Goal: Task Accomplishment & Management: Manage account settings

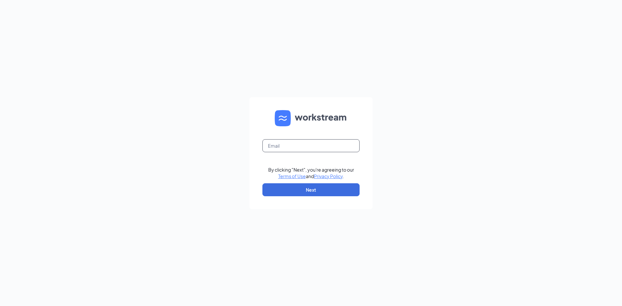
click at [285, 148] on input "text" at bounding box center [310, 145] width 97 height 13
type input "[EMAIL_ADDRESS][DOMAIN_NAME]"
click at [315, 191] on button "Next" at bounding box center [310, 189] width 97 height 13
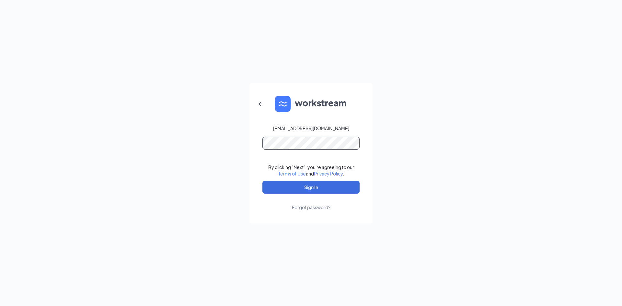
click at [262, 181] on button "Sign In" at bounding box center [310, 187] width 97 height 13
click at [321, 186] on button "Sign In" at bounding box center [310, 187] width 97 height 13
click at [262, 181] on button "Sign In" at bounding box center [310, 187] width 97 height 13
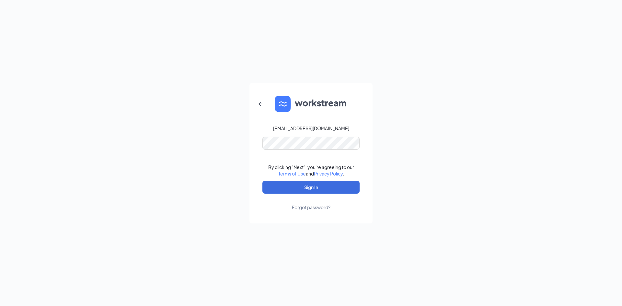
click at [320, 209] on div "Forgot password?" at bounding box center [311, 207] width 39 height 6
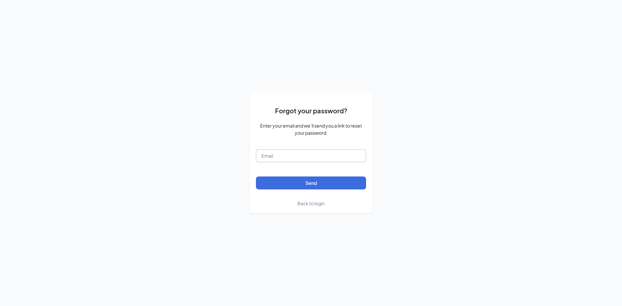
click at [289, 152] on input "text" at bounding box center [311, 155] width 110 height 13
type input "azariamichelle3@gmail.com"
click at [315, 184] on button "Send" at bounding box center [311, 182] width 110 height 13
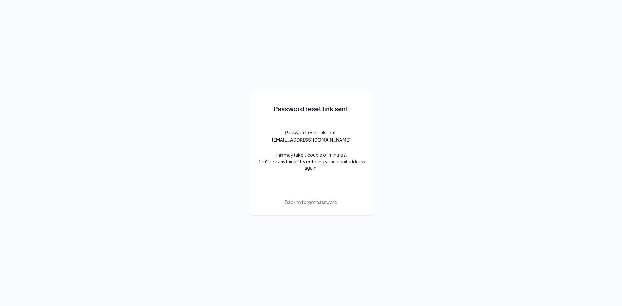
click at [302, 203] on span "Back to forgot password" at bounding box center [311, 202] width 52 height 7
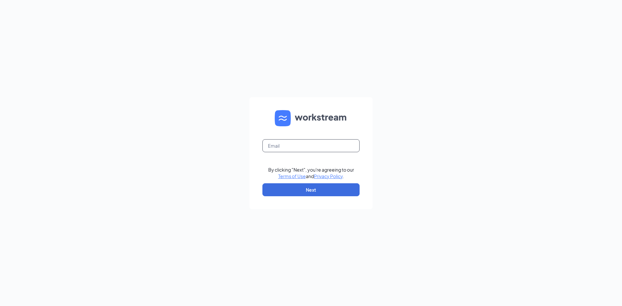
click at [303, 144] on input "text" at bounding box center [310, 145] width 97 height 13
type input "[EMAIL_ADDRESS][DOMAIN_NAME]"
click at [313, 194] on button "Next" at bounding box center [310, 189] width 97 height 13
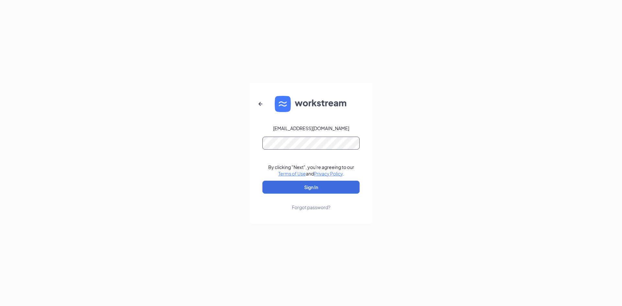
click at [262, 181] on button "Sign In" at bounding box center [310, 187] width 97 height 13
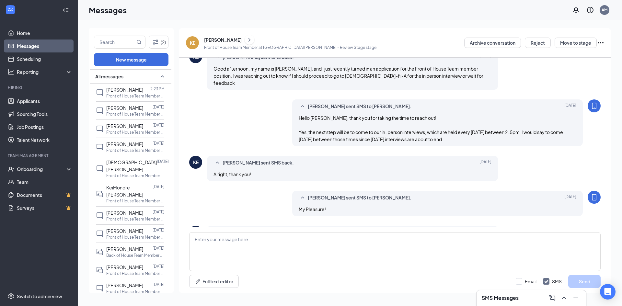
scroll to position [146, 0]
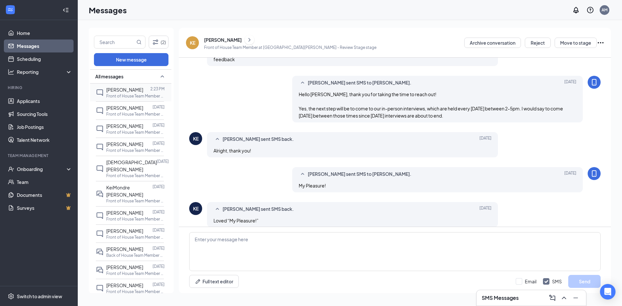
click at [116, 89] on span "[PERSON_NAME]" at bounding box center [124, 90] width 37 height 6
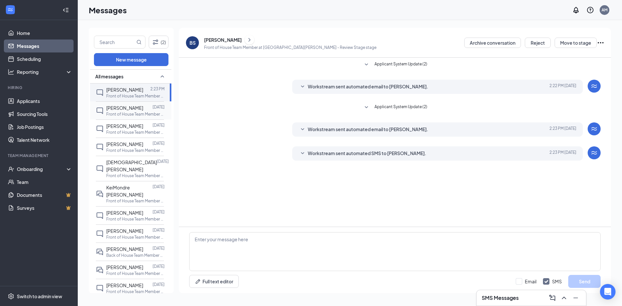
click at [148, 109] on div at bounding box center [147, 107] width 9 height 7
click at [143, 123] on div at bounding box center [147, 125] width 9 height 7
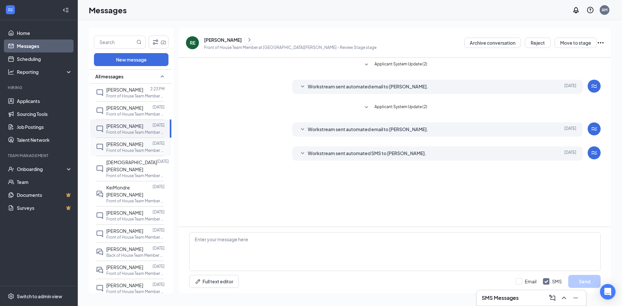
click at [124, 140] on div "[PERSON_NAME] [DATE] Front of House Team Member at [GEOGRAPHIC_DATA][PERSON_NAM…" at bounding box center [130, 147] width 68 height 18
click at [125, 162] on span "[DEMOGRAPHIC_DATA][PERSON_NAME]" at bounding box center [131, 165] width 51 height 13
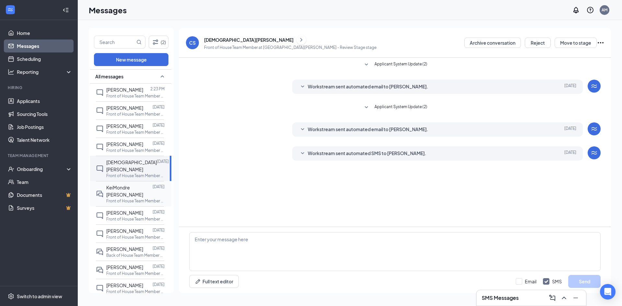
click at [121, 185] on span "KeiMondre [PERSON_NAME]" at bounding box center [124, 191] width 37 height 13
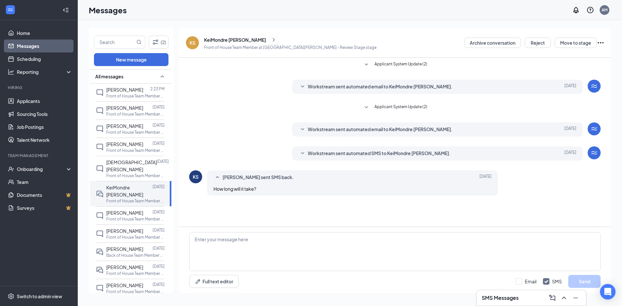
click at [259, 40] on div "KeiMondre [PERSON_NAME]" at bounding box center [290, 40] width 172 height 10
click at [273, 40] on icon "ChevronRight" at bounding box center [274, 40] width 2 height 4
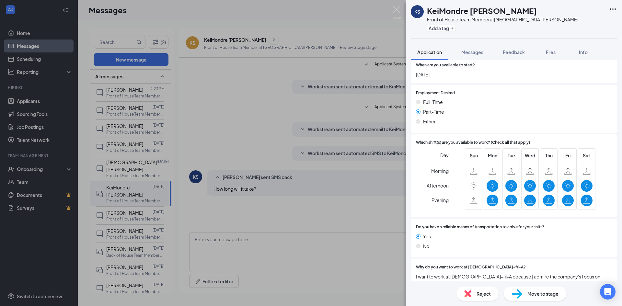
scroll to position [85, 0]
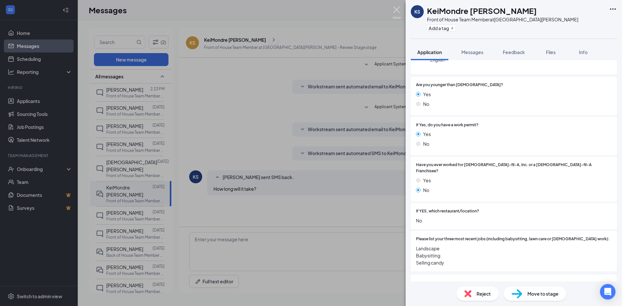
click at [400, 10] on img at bounding box center [396, 12] width 8 height 13
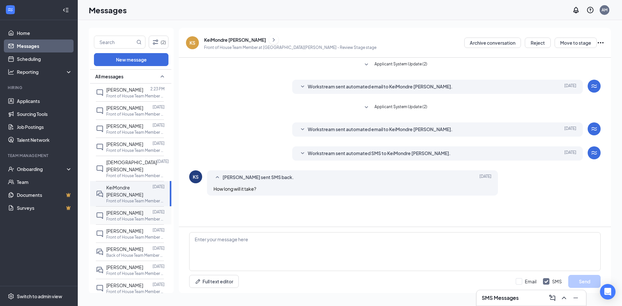
click at [143, 209] on div at bounding box center [147, 212] width 9 height 7
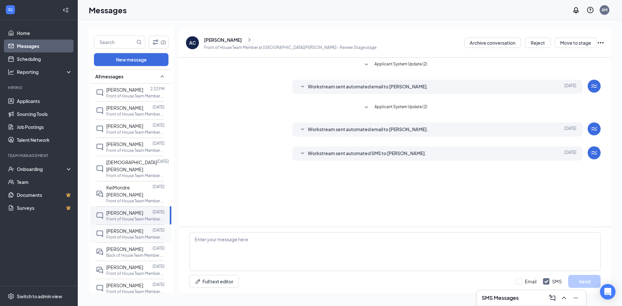
click at [132, 228] on span "[PERSON_NAME]" at bounding box center [124, 231] width 37 height 6
click at [122, 253] on p "Back of House Team Member at [GEOGRAPHIC_DATA][PERSON_NAME]" at bounding box center [135, 256] width 58 height 6
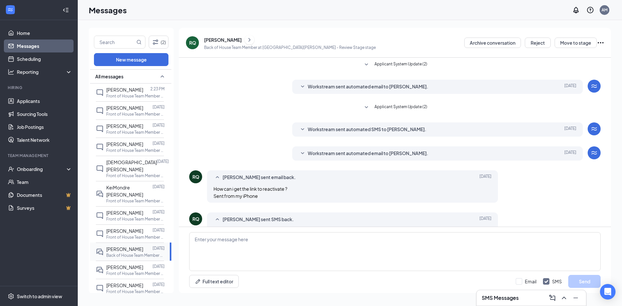
scroll to position [17, 0]
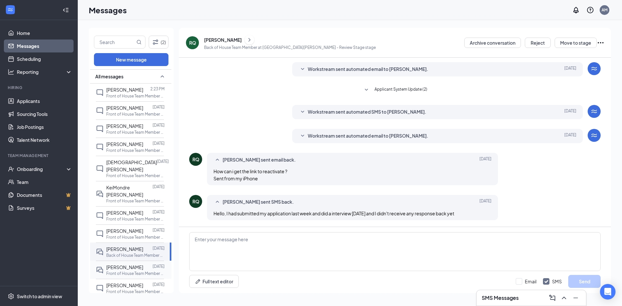
click at [111, 264] on span "[PERSON_NAME]" at bounding box center [124, 267] width 37 height 6
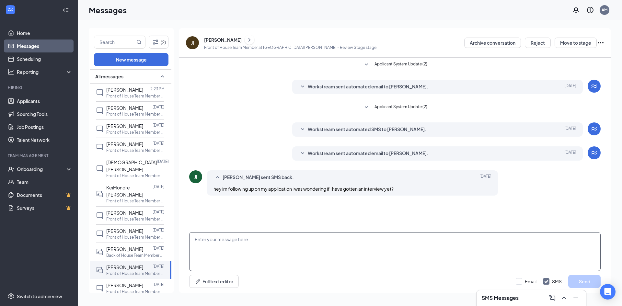
click at [218, 249] on textarea at bounding box center [394, 251] width 411 height 39
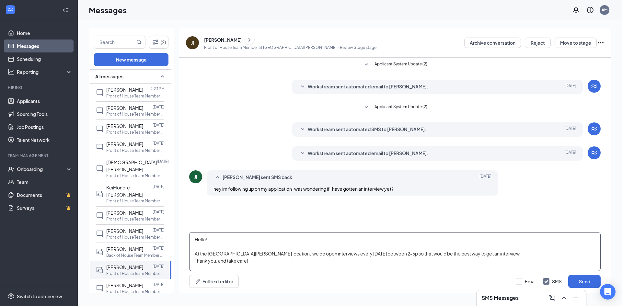
click at [206, 255] on textarea "Hello! At the [GEOGRAPHIC_DATA][PERSON_NAME] location, we do open interviews ev…" at bounding box center [394, 251] width 411 height 39
type textarea "Hello! At our [GEOGRAPHIC_DATA][PERSON_NAME] location, we do open interviews ev…"
click at [520, 282] on input "Email" at bounding box center [526, 281] width 21 height 6
checkbox input "true"
click at [548, 281] on input "SMS" at bounding box center [552, 281] width 19 height 6
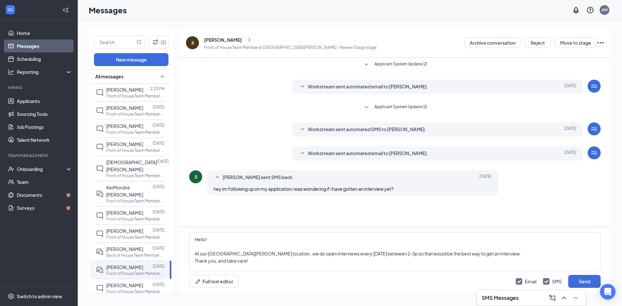
checkbox input "false"
click at [579, 282] on button "Send" at bounding box center [584, 281] width 32 height 13
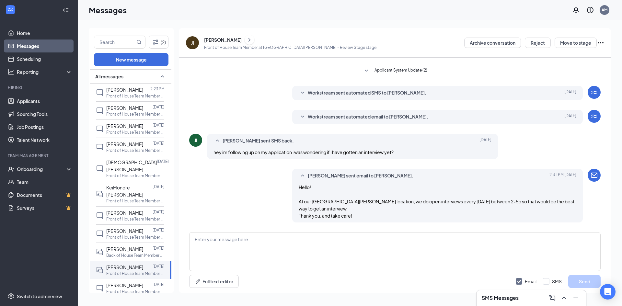
scroll to position [39, 0]
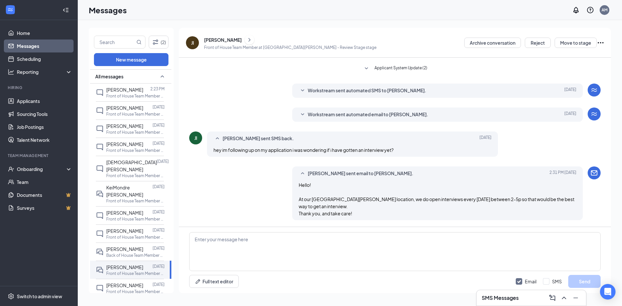
drag, startPoint x: 171, startPoint y: 260, endPoint x: 169, endPoint y: 295, distance: 35.4
click at [169, 295] on div "(2) New message All messages [PERSON_NAME] 2:23 PM Front of House Team Member a…" at bounding box center [350, 163] width 522 height 270
click at [136, 289] on p "Front of House Team Member at [GEOGRAPHIC_DATA][PERSON_NAME]" at bounding box center [135, 292] width 58 height 6
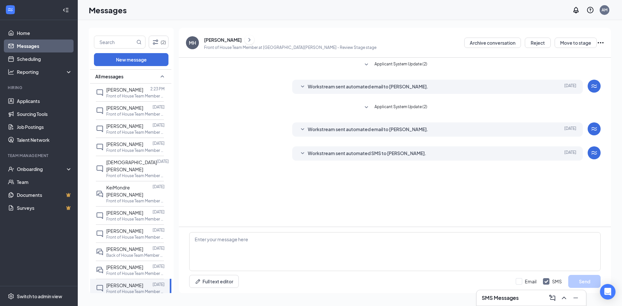
click at [123, 301] on span "[PERSON_NAME]" at bounding box center [124, 304] width 37 height 6
click at [159, 38] on button "(2)" at bounding box center [159, 42] width 20 height 13
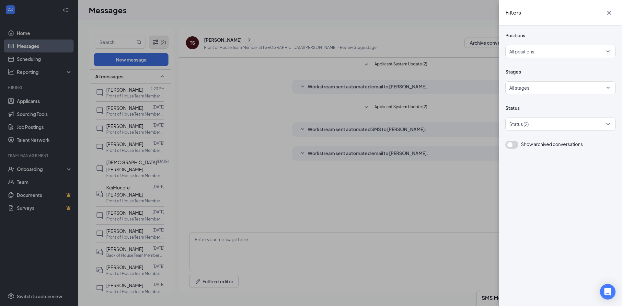
click at [159, 38] on div "Filters Positions All positions Stages All stages Status Status (2) Show archiv…" at bounding box center [311, 153] width 622 height 306
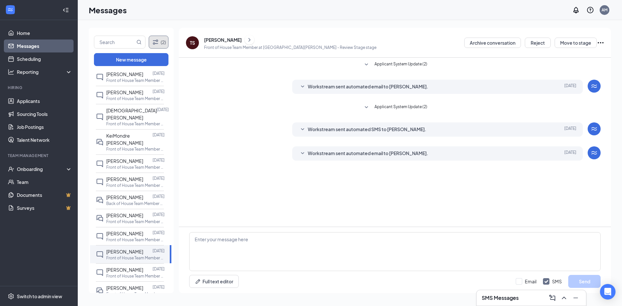
scroll to position [52, 0]
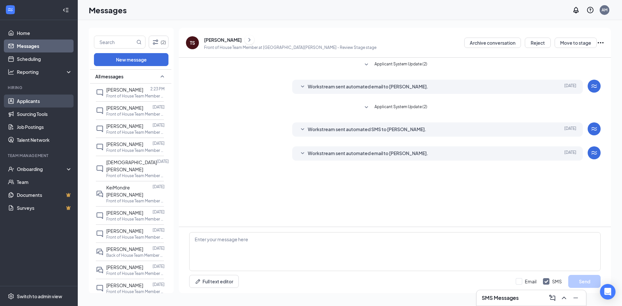
click at [25, 104] on link "Applicants" at bounding box center [44, 101] width 55 height 13
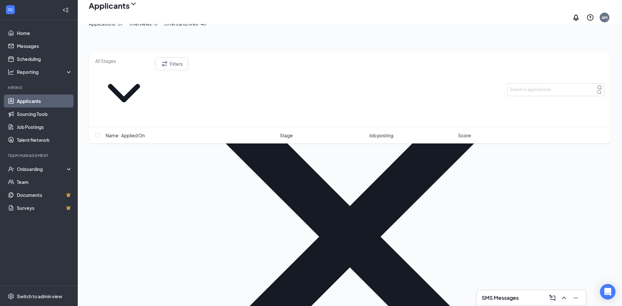
scroll to position [679, 0]
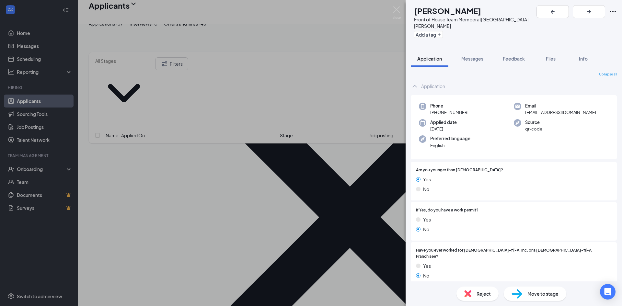
click at [480, 297] on span "Reject" at bounding box center [483, 293] width 14 height 7
checkbox input "true"
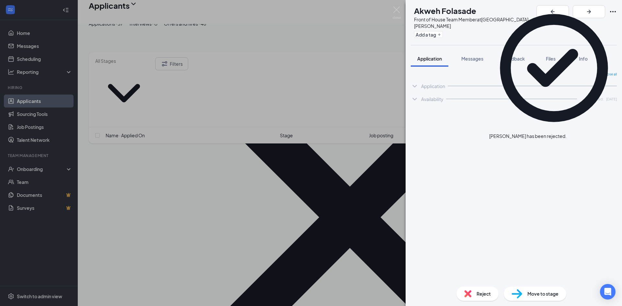
click at [395, 10] on img at bounding box center [396, 12] width 8 height 13
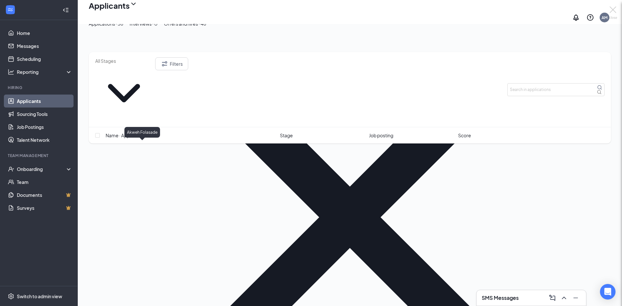
click at [138, 145] on div "AF [PERSON_NAME] Front of House Team Member at [GEOGRAPHIC_DATA][PERSON_NAME] A…" at bounding box center [311, 153] width 622 height 306
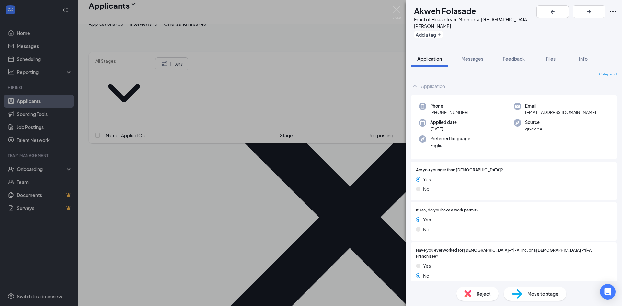
click at [465, 295] on img at bounding box center [467, 293] width 7 height 7
checkbox input "true"
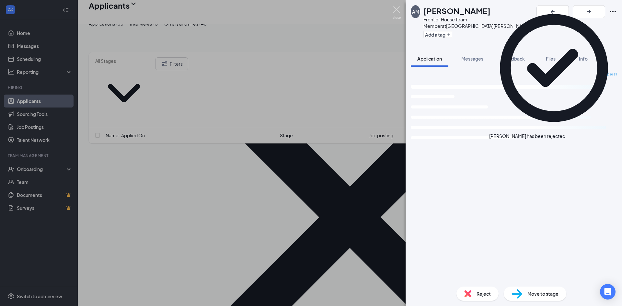
click at [397, 15] on img at bounding box center [396, 12] width 8 height 13
click at [397, 12] on div "Applicants AM" at bounding box center [350, 12] width 544 height 24
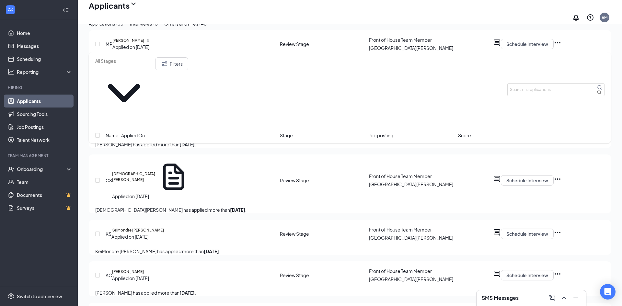
scroll to position [1264, 0]
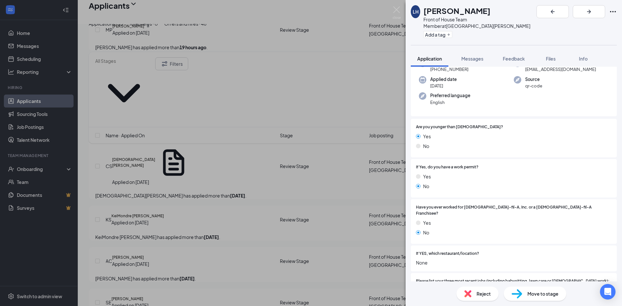
scroll to position [14, 0]
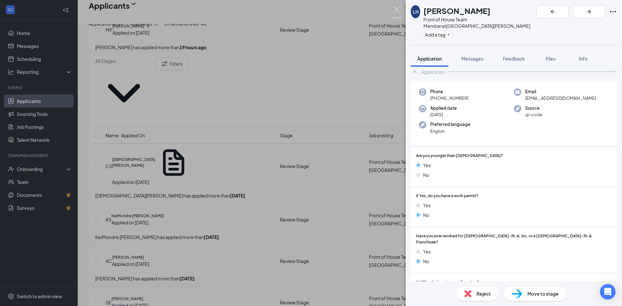
click at [395, 9] on img at bounding box center [396, 12] width 8 height 13
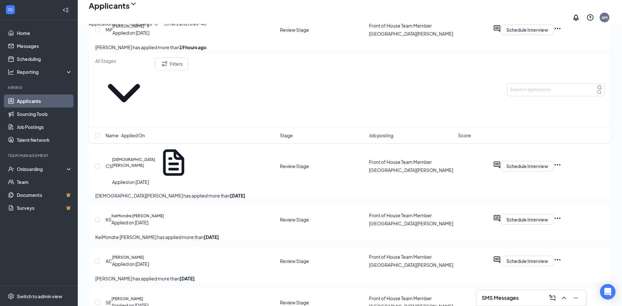
click at [205, 6] on div "Applicants AM" at bounding box center [350, 12] width 544 height 24
click at [29, 50] on link "Messages" at bounding box center [44, 46] width 55 height 13
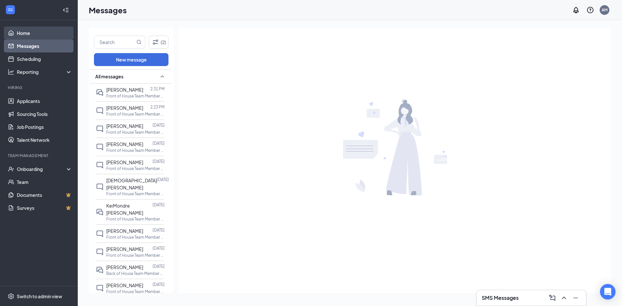
click at [26, 33] on link "Home" at bounding box center [44, 33] width 55 height 13
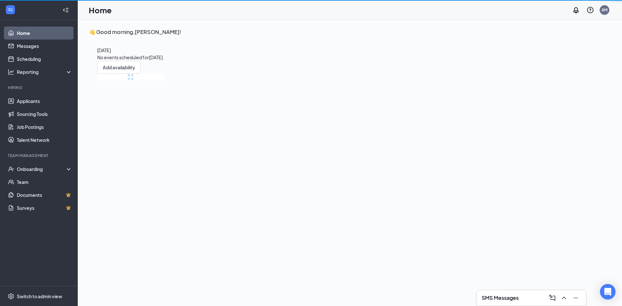
click at [26, 33] on link "Home" at bounding box center [44, 33] width 55 height 13
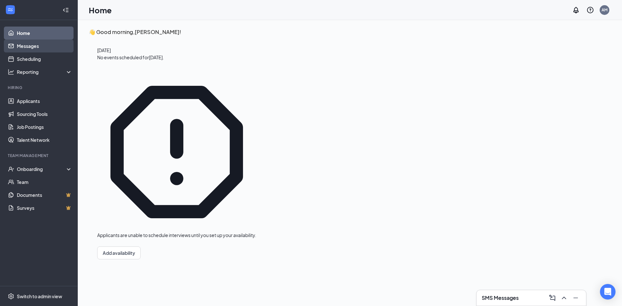
click at [41, 47] on link "Messages" at bounding box center [44, 46] width 55 height 13
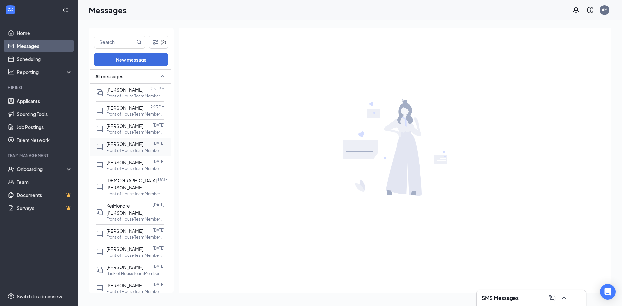
click at [137, 153] on p "Front of House Team Member at [GEOGRAPHIC_DATA][PERSON_NAME]" at bounding box center [135, 151] width 58 height 6
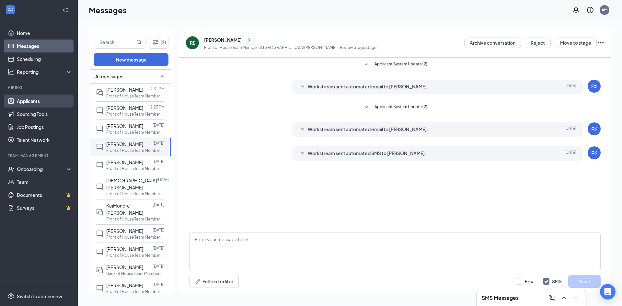
click at [57, 99] on link "Applicants" at bounding box center [44, 101] width 55 height 13
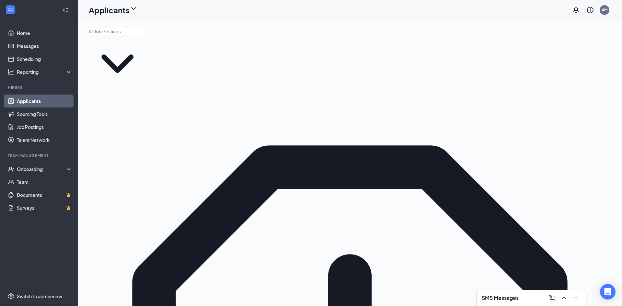
type input "[PERSON_NAME]"
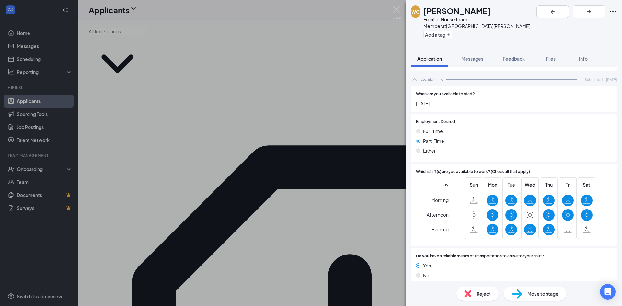
scroll to position [315, 0]
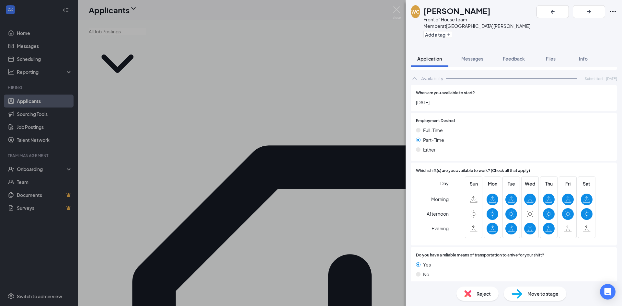
click at [469, 287] on div "Reject" at bounding box center [477, 294] width 42 height 14
checkbox input "true"
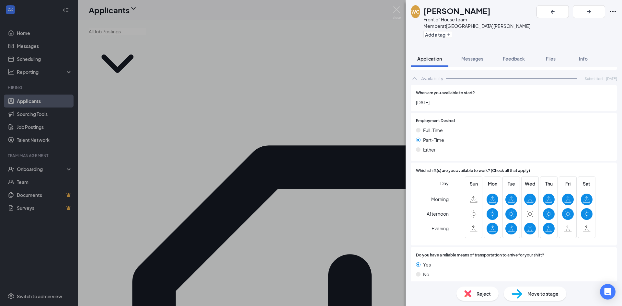
click at [392, 8] on div "WC [PERSON_NAME] Front of House Team Member at [GEOGRAPHIC_DATA][PERSON_NAME] A…" at bounding box center [311, 153] width 622 height 306
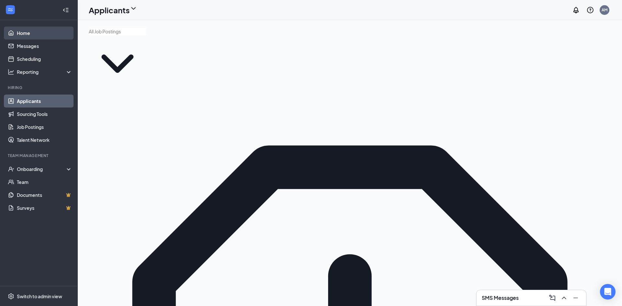
click at [35, 35] on link "Home" at bounding box center [44, 33] width 55 height 13
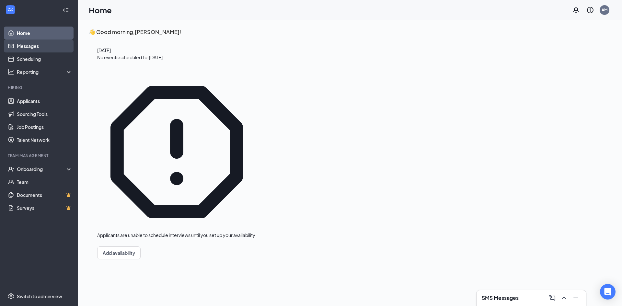
click at [32, 49] on link "Messages" at bounding box center [44, 46] width 55 height 13
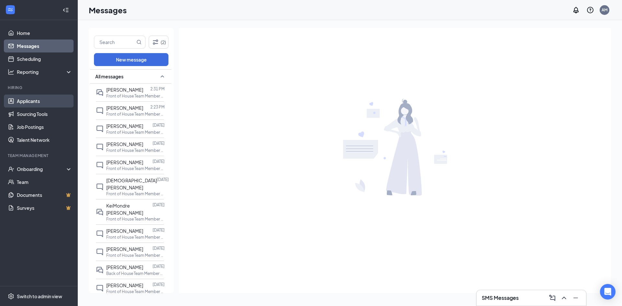
click at [37, 99] on link "Applicants" at bounding box center [44, 101] width 55 height 13
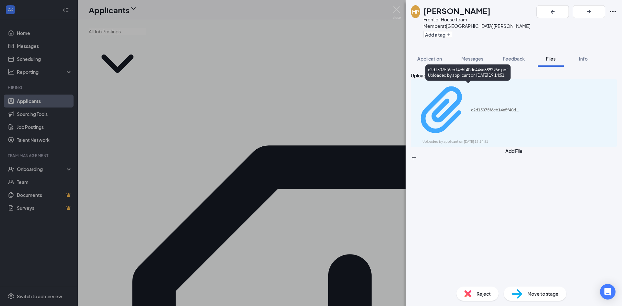
click at [504, 139] on div "Uploaded by applicant on [DATE] 19:14:51" at bounding box center [470, 141] width 97 height 5
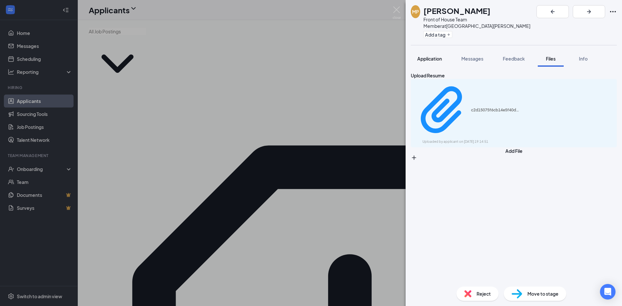
click at [435, 56] on span "Application" at bounding box center [429, 59] width 25 height 6
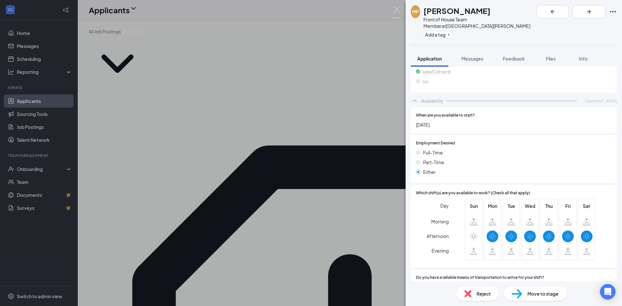
scroll to position [407, 0]
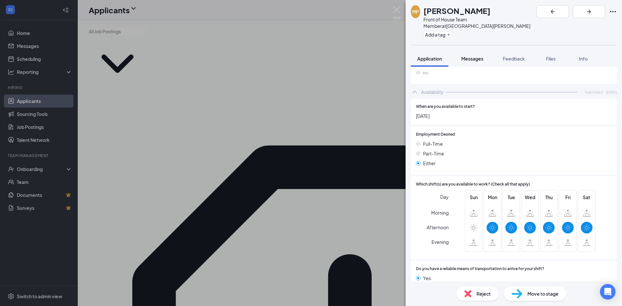
click at [475, 57] on button "Messages" at bounding box center [472, 59] width 35 height 16
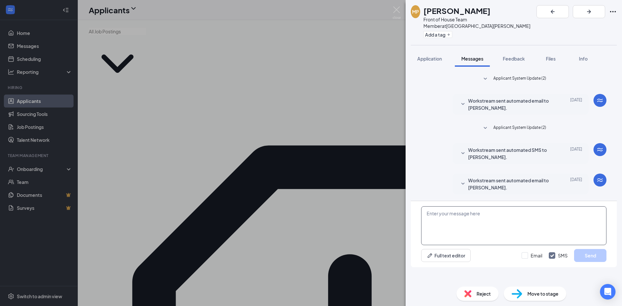
click at [458, 231] on textarea at bounding box center [513, 225] width 185 height 39
type textarea "w"
type textarea "W"
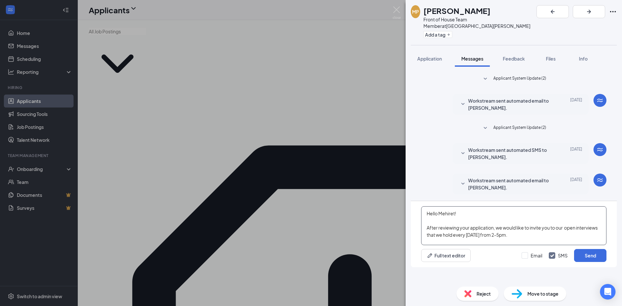
scroll to position [7, 0]
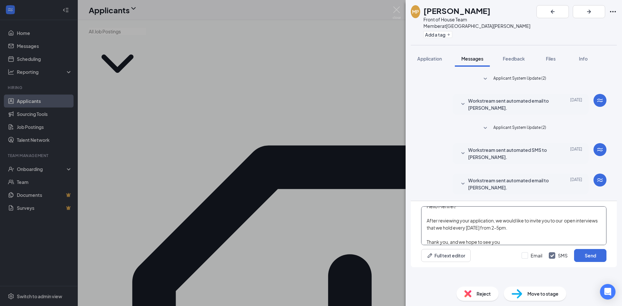
click at [480, 245] on textarea "Hello Mehiret! After reviewing your application, we would like to invite you to…" at bounding box center [513, 225] width 185 height 39
click at [517, 245] on textarea "Hello Mehiret! After reviewing your application, we would like to invite you to…" at bounding box center [513, 225] width 185 height 39
click at [513, 244] on textarea "Hello Mehiret! After reviewing your application, we would like to invite you to…" at bounding box center [513, 225] width 185 height 39
click at [513, 245] on textarea "Hello Mehiret! After reviewing your application, we would like to invite you to…" at bounding box center [513, 225] width 185 height 39
click at [537, 245] on textarea "Hello Mehiret! After reviewing your application, we would like to invite you to…" at bounding box center [513, 225] width 185 height 39
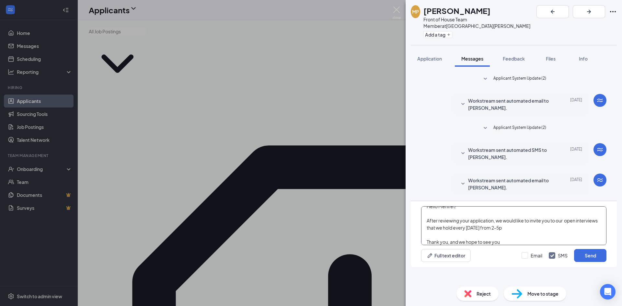
click at [510, 245] on textarea "Hello Mehiret! After reviewing your application, we would like to invite you to…" at bounding box center [513, 225] width 185 height 39
click at [502, 245] on textarea "Hello Mehiret! After reviewing your application, we would like to invite you to…" at bounding box center [513, 225] width 185 height 39
click at [512, 245] on textarea "Hello Mehiret! After reviewing your application, we would like to invite you to…" at bounding box center [513, 225] width 185 height 39
click at [566, 236] on textarea "Hello Mehiret! After reviewing your application, we would like to invite you to…" at bounding box center [513, 225] width 185 height 39
type textarea "Hello Mehiret! After reviewing your application, we would like to invite you to…"
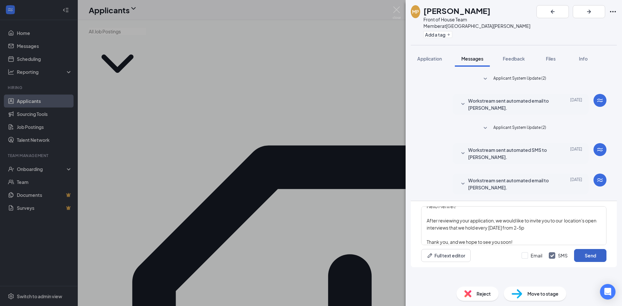
click at [597, 262] on button "Send" at bounding box center [590, 255] width 32 height 13
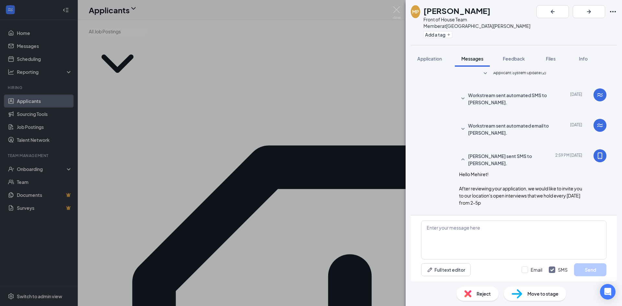
scroll to position [63, 0]
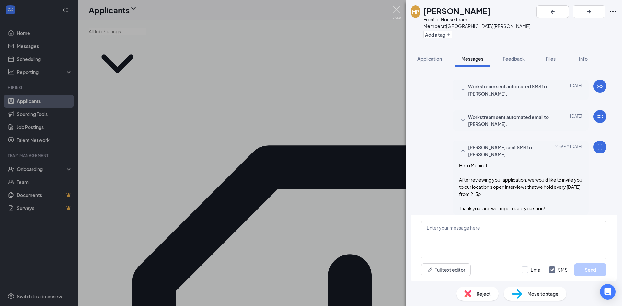
click at [393, 9] on img at bounding box center [396, 12] width 8 height 13
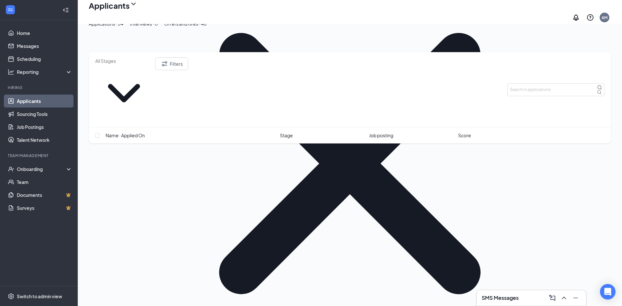
scroll to position [749, 0]
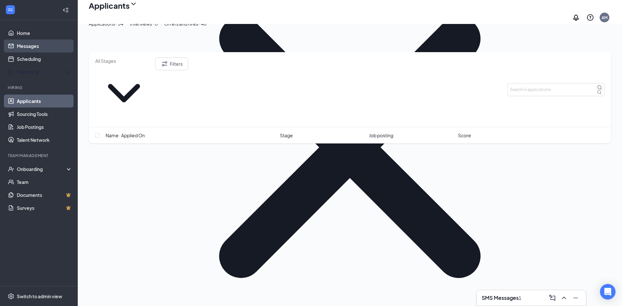
click at [34, 48] on link "Messages" at bounding box center [44, 46] width 55 height 13
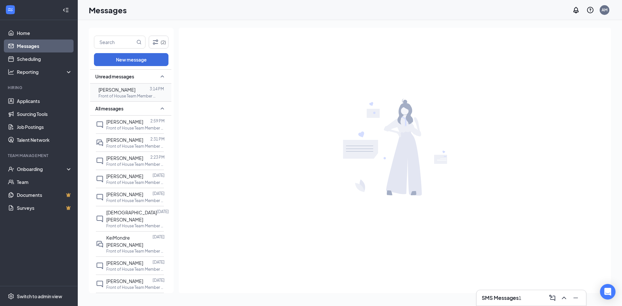
click at [135, 90] on div at bounding box center [142, 89] width 14 height 7
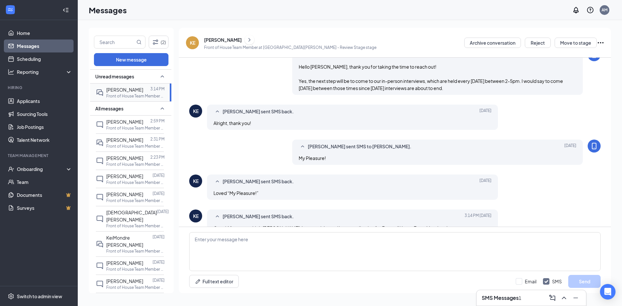
scroll to position [164, 0]
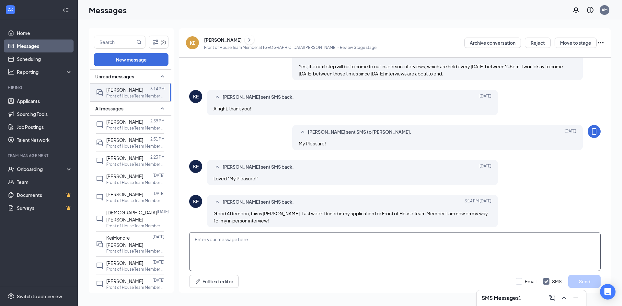
click at [242, 240] on textarea at bounding box center [394, 251] width 411 height 39
click at [290, 257] on textarea "OKay, sounds good!" at bounding box center [394, 251] width 411 height 39
click at [227, 252] on textarea "OKay, sounds good!" at bounding box center [394, 251] width 411 height 39
click at [202, 240] on textarea "OKay, sounds good!" at bounding box center [394, 251] width 411 height 39
click at [223, 253] on textarea "Okay, sounds good!" at bounding box center [394, 251] width 411 height 39
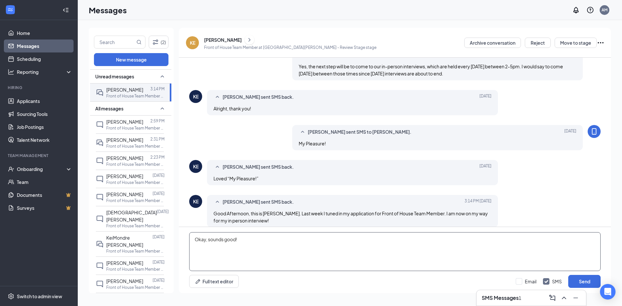
click at [252, 242] on textarea "Okay, sounds good!" at bounding box center [394, 251] width 411 height 39
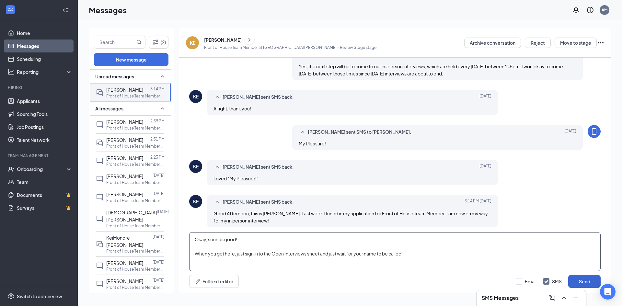
type textarea "Okay, sounds good! When you get here, just sign in to the Open Interviews sheet…"
click at [579, 282] on button "Send" at bounding box center [584, 281] width 32 height 13
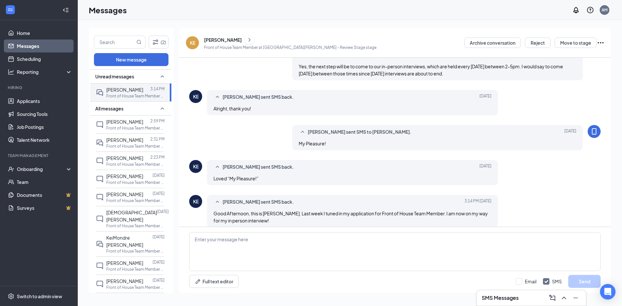
scroll to position [213, 0]
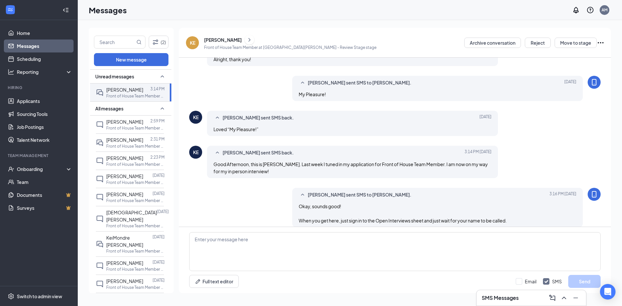
drag, startPoint x: 170, startPoint y: 93, endPoint x: 174, endPoint y: 123, distance: 30.3
click at [174, 123] on div "(2) New message Unread messages [PERSON_NAME] 3:14 PM Front of House Team Membe…" at bounding box center [350, 163] width 522 height 270
